Goal: Task Accomplishment & Management: Complete application form

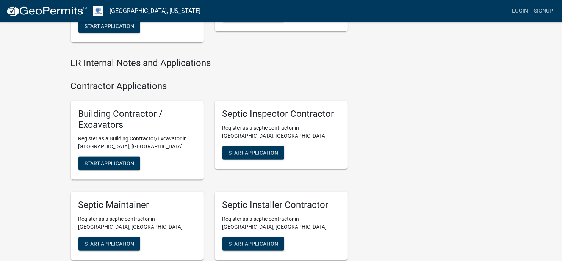
scroll to position [795, 0]
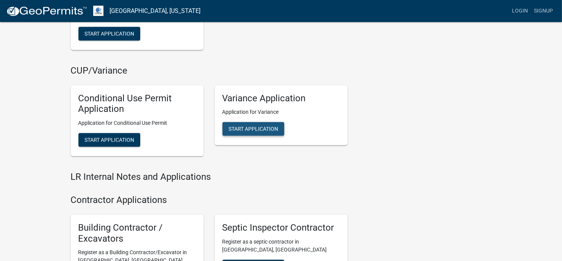
click at [246, 129] on span "Start Application" at bounding box center [253, 129] width 50 height 6
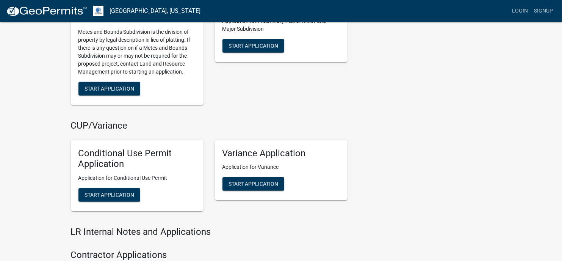
scroll to position [757, 0]
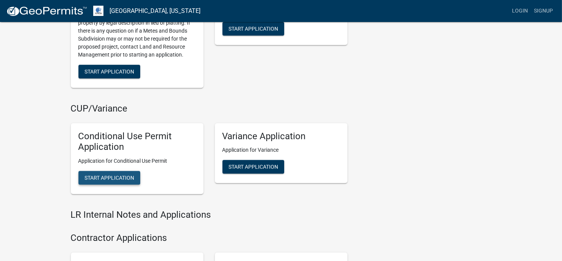
click at [114, 178] on span "Start Application" at bounding box center [109, 178] width 50 height 6
